Goal: Transaction & Acquisition: Obtain resource

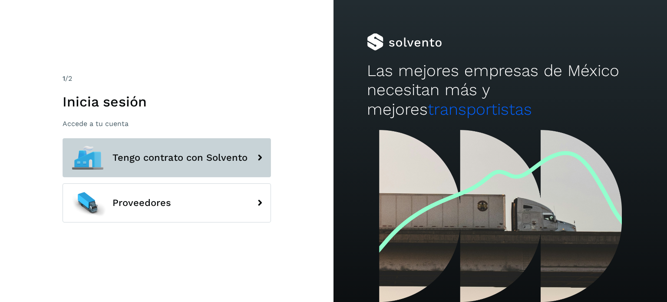
click at [207, 152] on span "Tengo contrato con Solvento" at bounding box center [179, 157] width 135 height 10
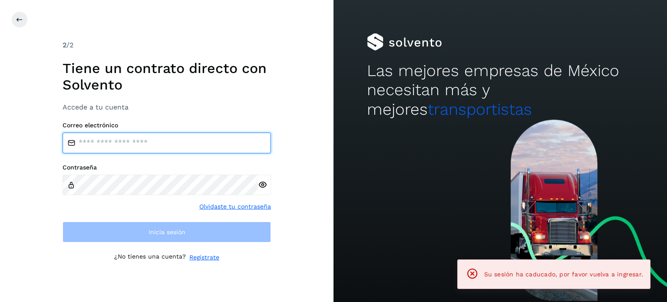
type input "**********"
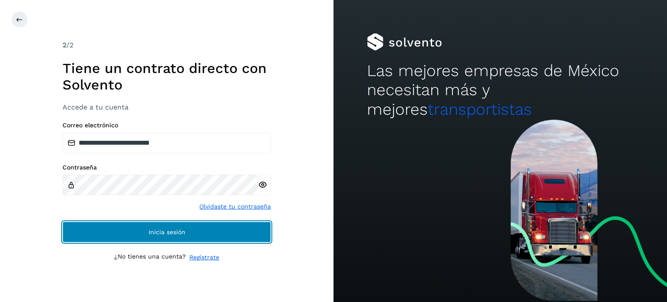
click at [176, 227] on button "Inicia sesión" at bounding box center [167, 231] width 208 height 21
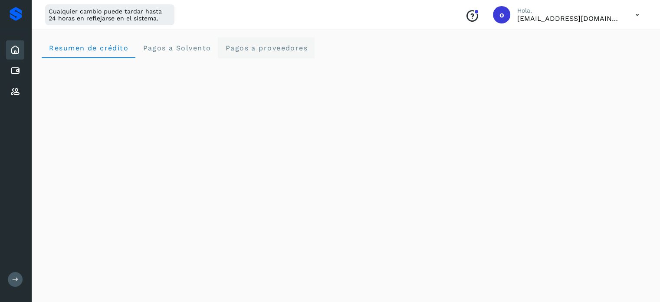
click at [247, 45] on span "Pagos a proveedores" at bounding box center [266, 48] width 83 height 8
click at [493, 49] on div "Resumen de crédito Pagos a Solvento Pagos a proveedores" at bounding box center [346, 47] width 608 height 21
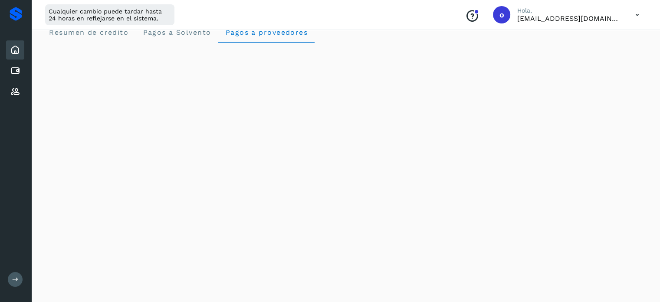
scroll to position [15, 0]
click at [20, 69] on icon at bounding box center [15, 71] width 10 height 10
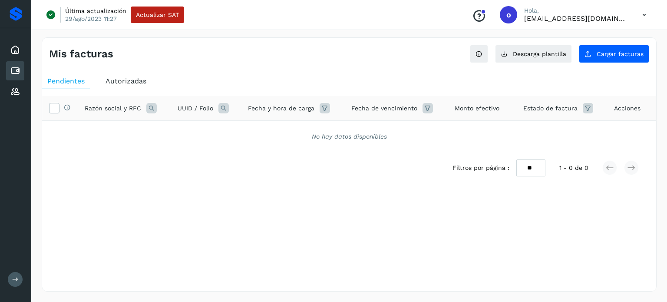
click at [126, 66] on div "Mis facturas Ver instrucciones para cargar Facturas Descarga plantilla Cargar f…" at bounding box center [349, 164] width 615 height 254
click at [132, 81] on span "Autorizadas" at bounding box center [125, 81] width 41 height 8
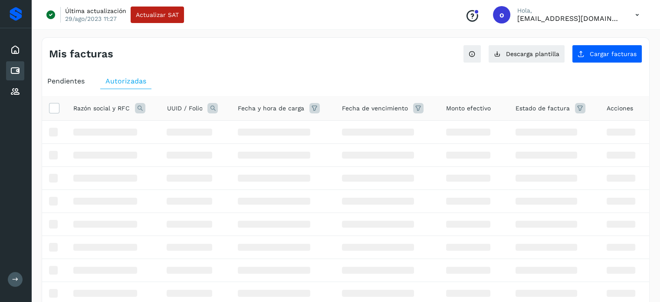
click at [139, 109] on icon at bounding box center [140, 108] width 10 height 10
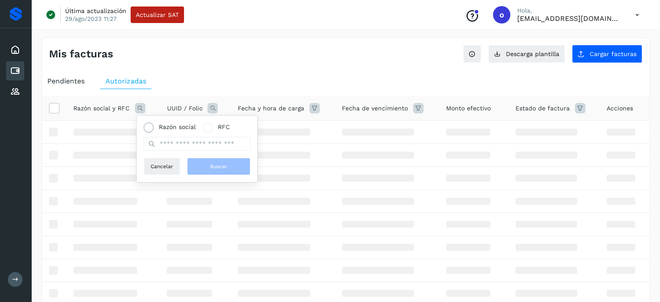
click at [166, 126] on span "Razón social" at bounding box center [177, 126] width 37 height 9
click at [179, 140] on input "text" at bounding box center [197, 144] width 107 height 14
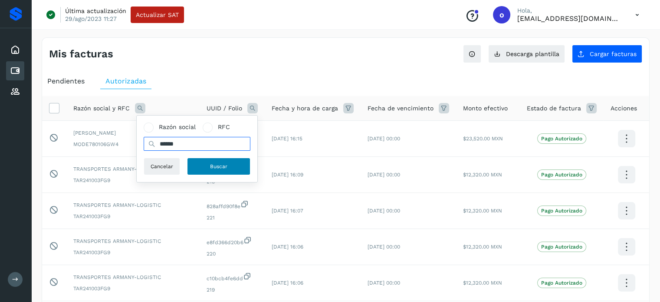
type input "******"
click at [241, 168] on button "Buscar" at bounding box center [218, 166] width 63 height 17
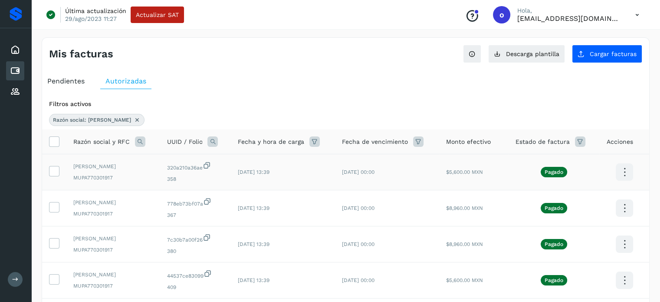
click at [625, 169] on icon at bounding box center [624, 172] width 20 height 20
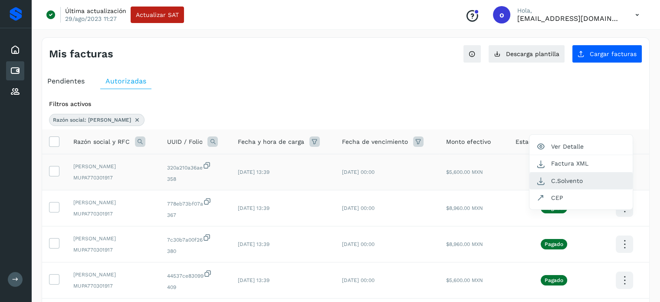
click at [587, 182] on button "C.Solvento" at bounding box center [581, 180] width 103 height 17
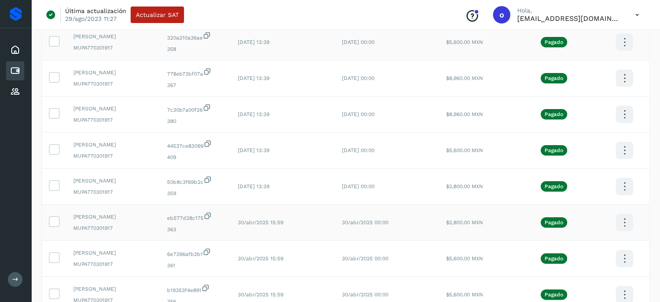
scroll to position [130, 0]
click at [627, 186] on icon at bounding box center [624, 186] width 20 height 20
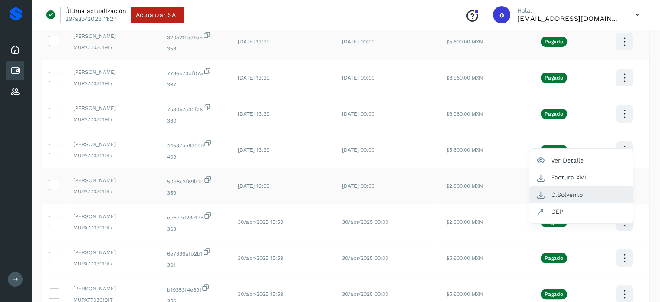
click at [592, 194] on button "C.Solvento" at bounding box center [581, 194] width 103 height 17
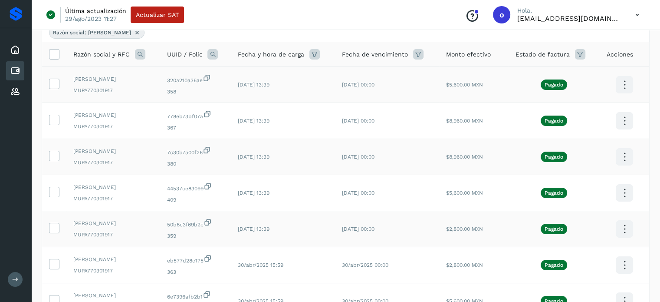
scroll to position [87, 0]
click at [622, 124] on icon at bounding box center [624, 121] width 20 height 20
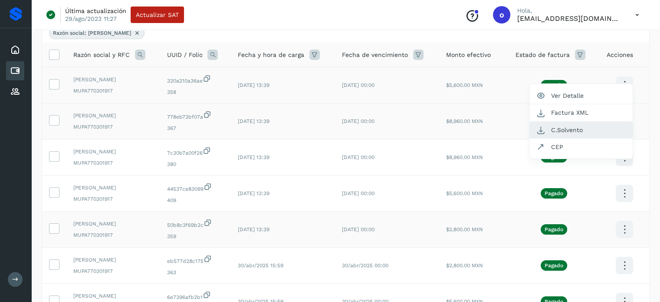
click at [580, 131] on button "C.Solvento" at bounding box center [581, 130] width 103 height 17
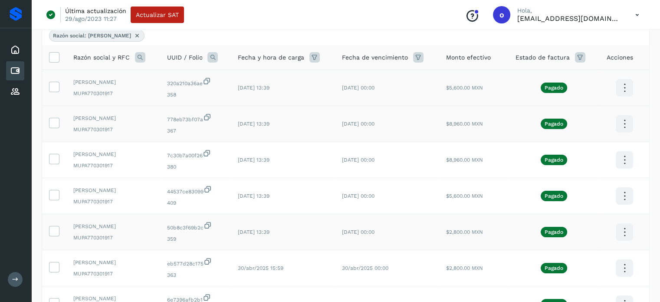
scroll to position [69, 0]
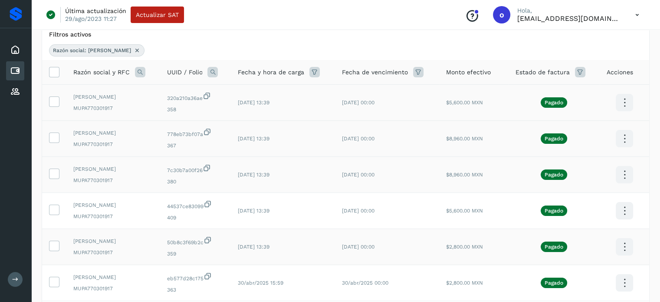
click at [626, 175] on icon at bounding box center [624, 175] width 20 height 20
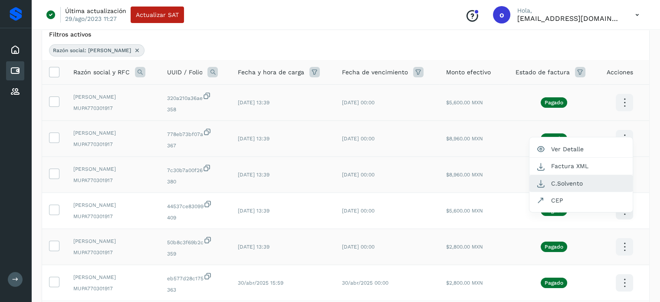
click at [589, 182] on button "C.Solvento" at bounding box center [581, 183] width 103 height 17
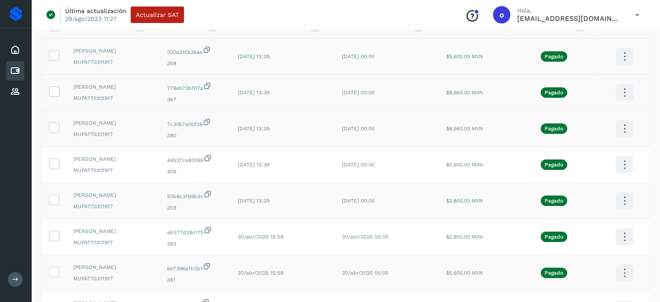
scroll to position [113, 0]
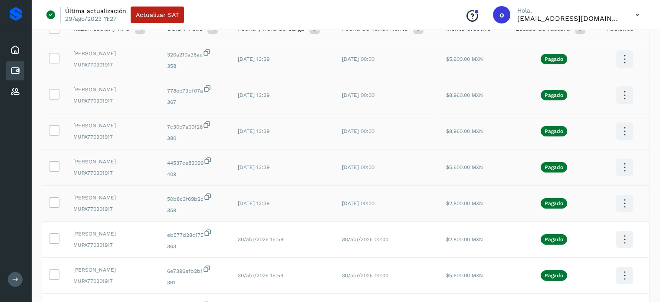
click at [623, 168] on icon at bounding box center [624, 167] width 20 height 20
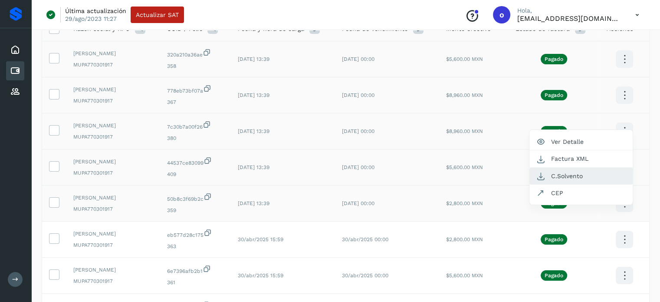
click at [603, 173] on button "C.Solvento" at bounding box center [581, 176] width 103 height 17
